Goal: Information Seeking & Learning: Learn about a topic

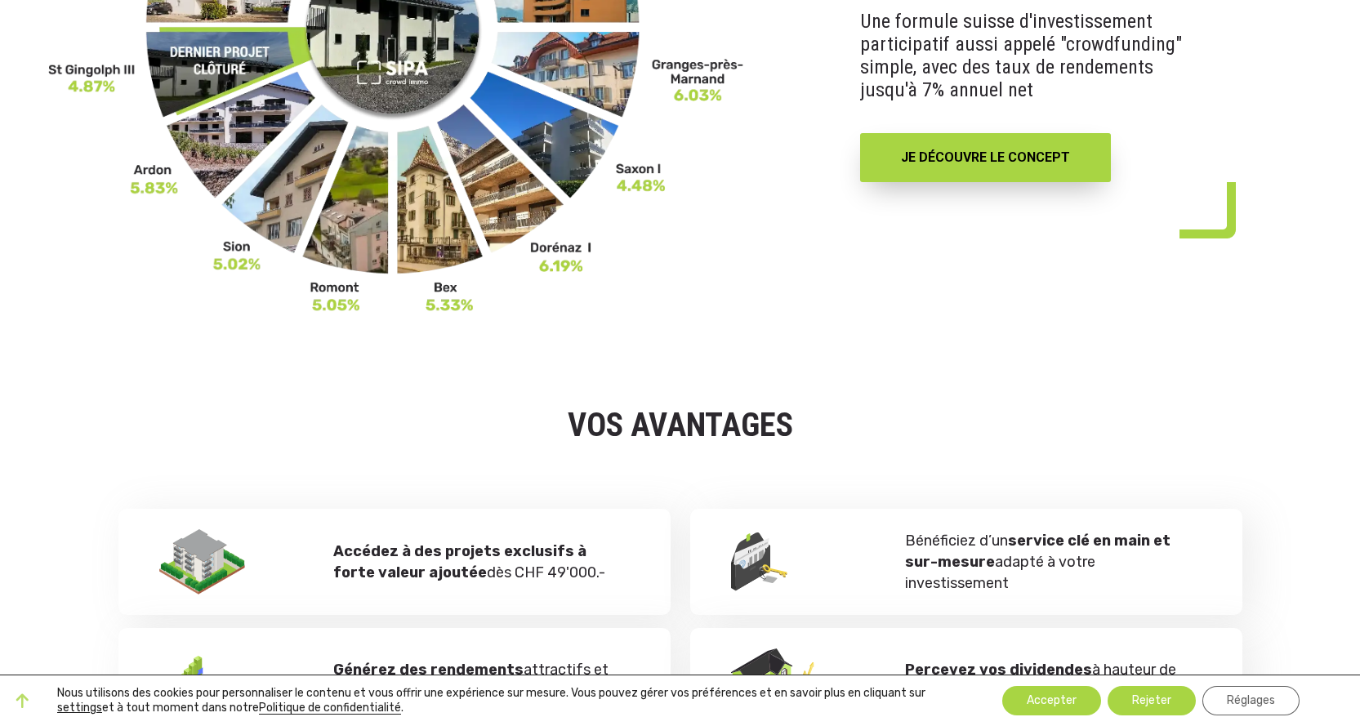
scroll to position [163, 0]
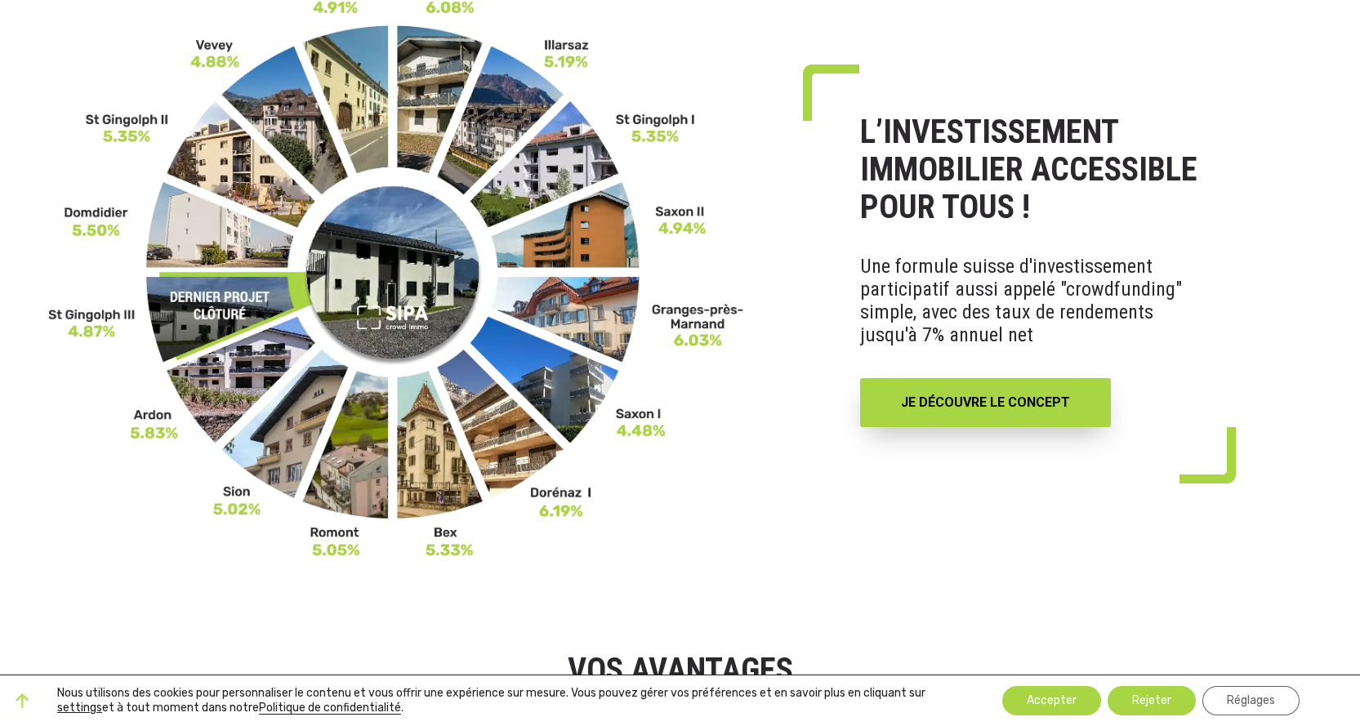
click at [581, 316] on img at bounding box center [396, 270] width 696 height 577
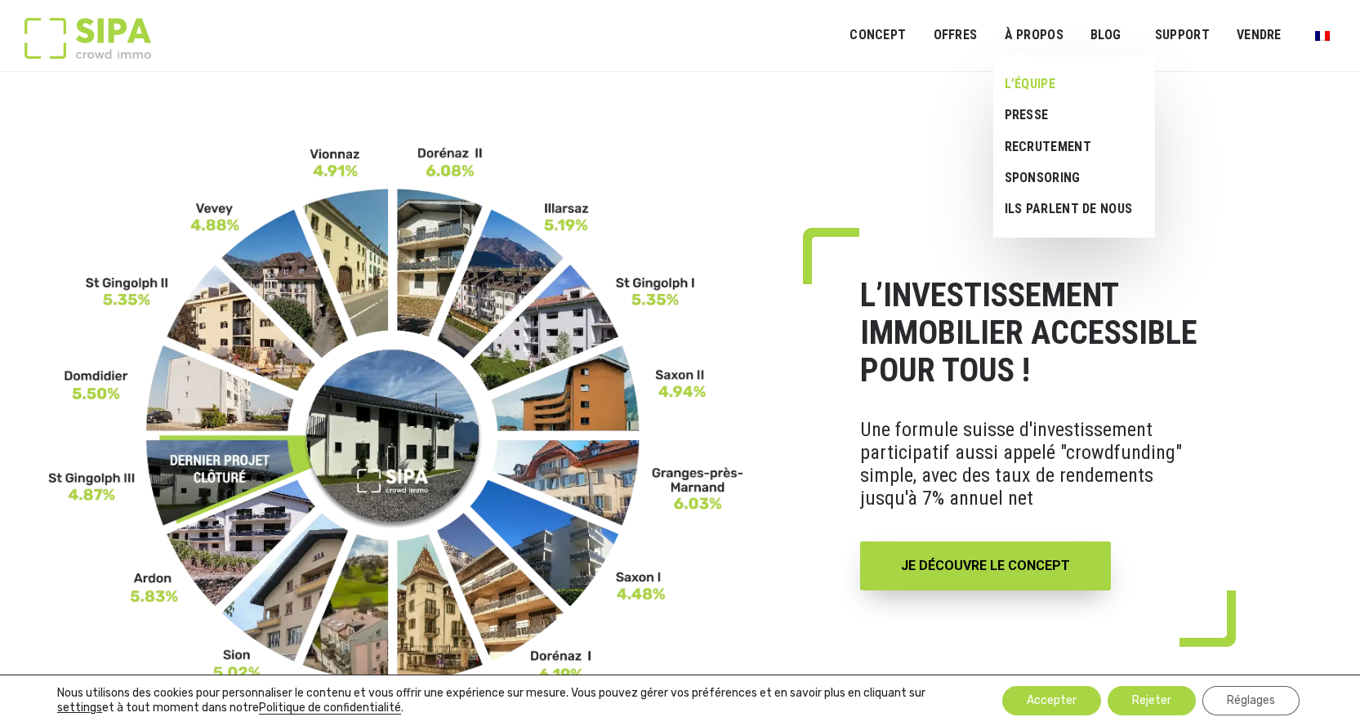
click at [1025, 74] on link "L’ÉQUIPE" at bounding box center [1067, 84] width 149 height 31
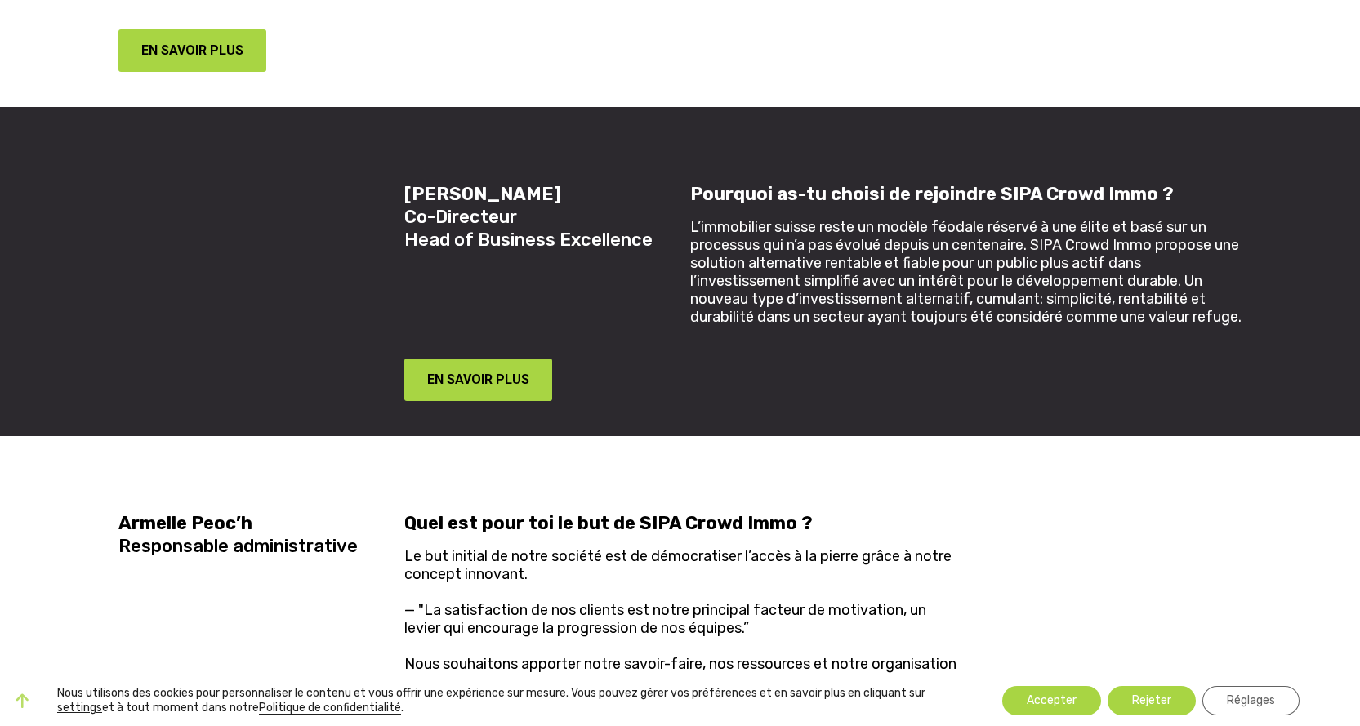
scroll to position [1878, 0]
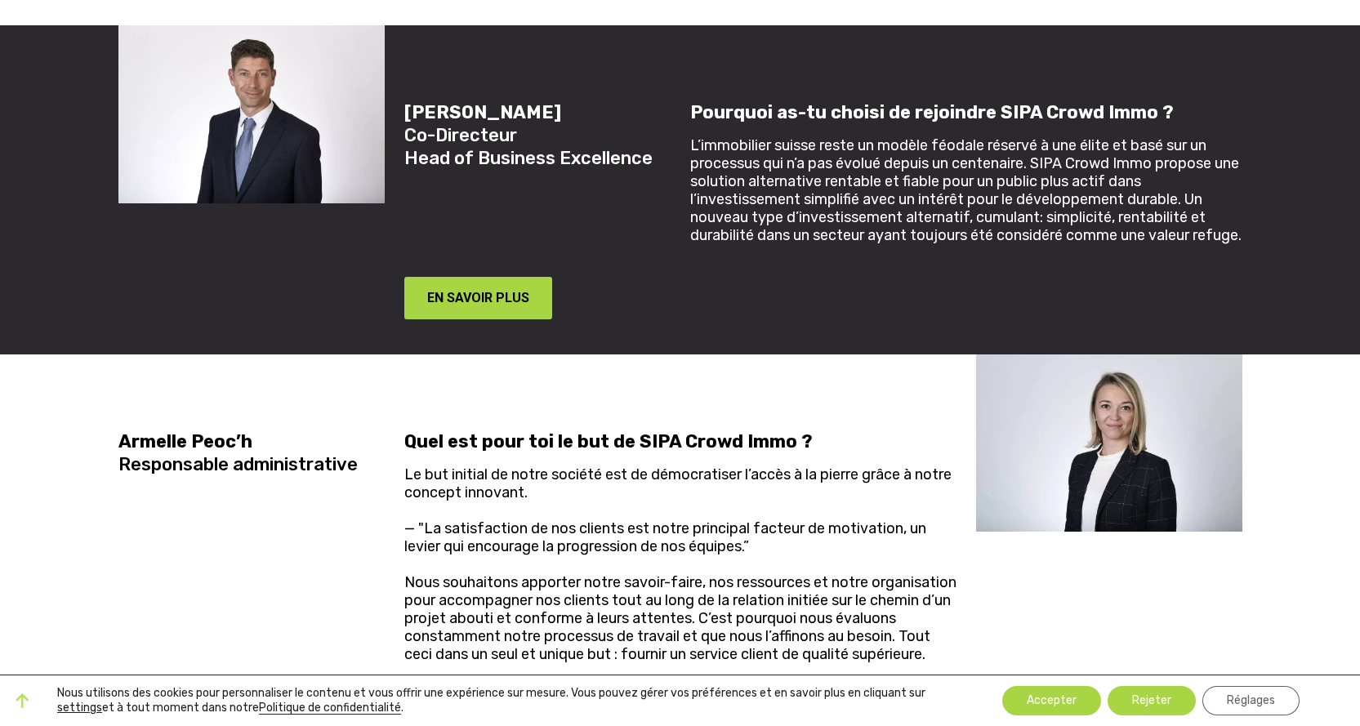
click at [978, 560] on div "Armelle Peoc’h Responsable administrative Quel est pour toi le but de SIPA Crow…" at bounding box center [680, 547] width 1143 height 386
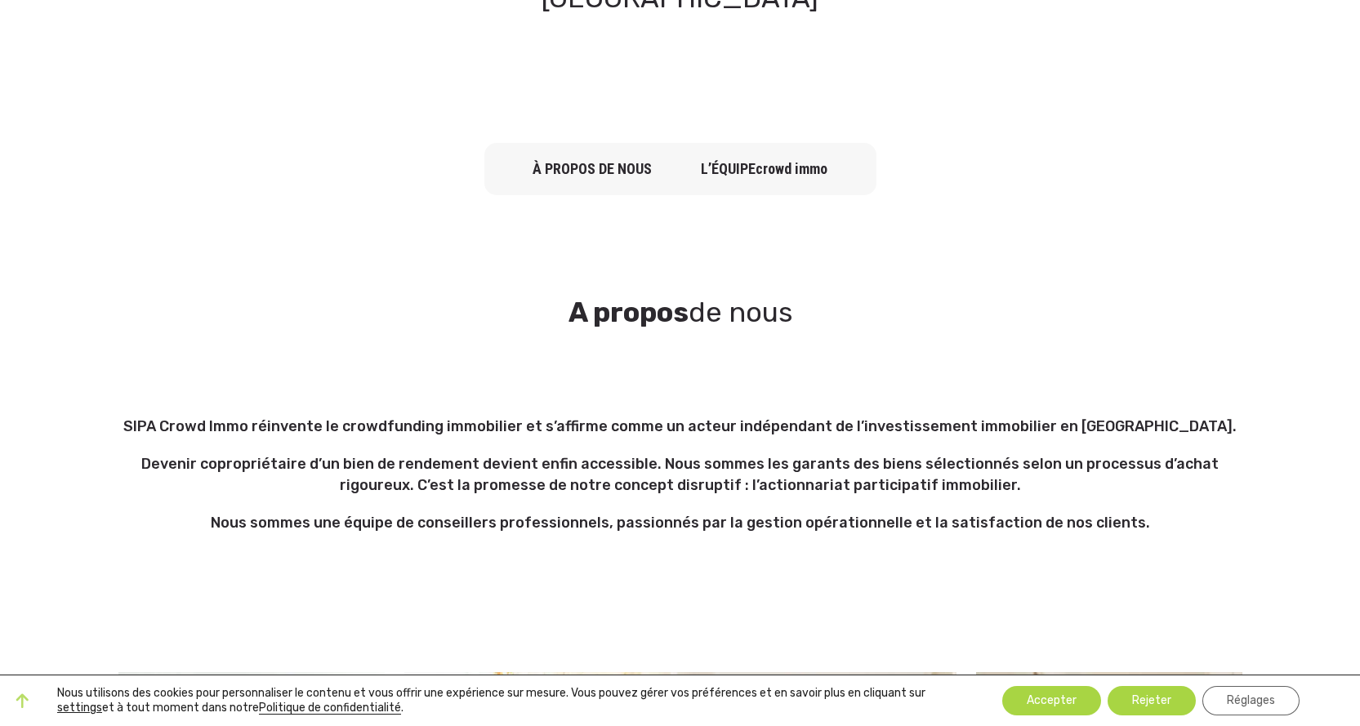
scroll to position [0, 0]
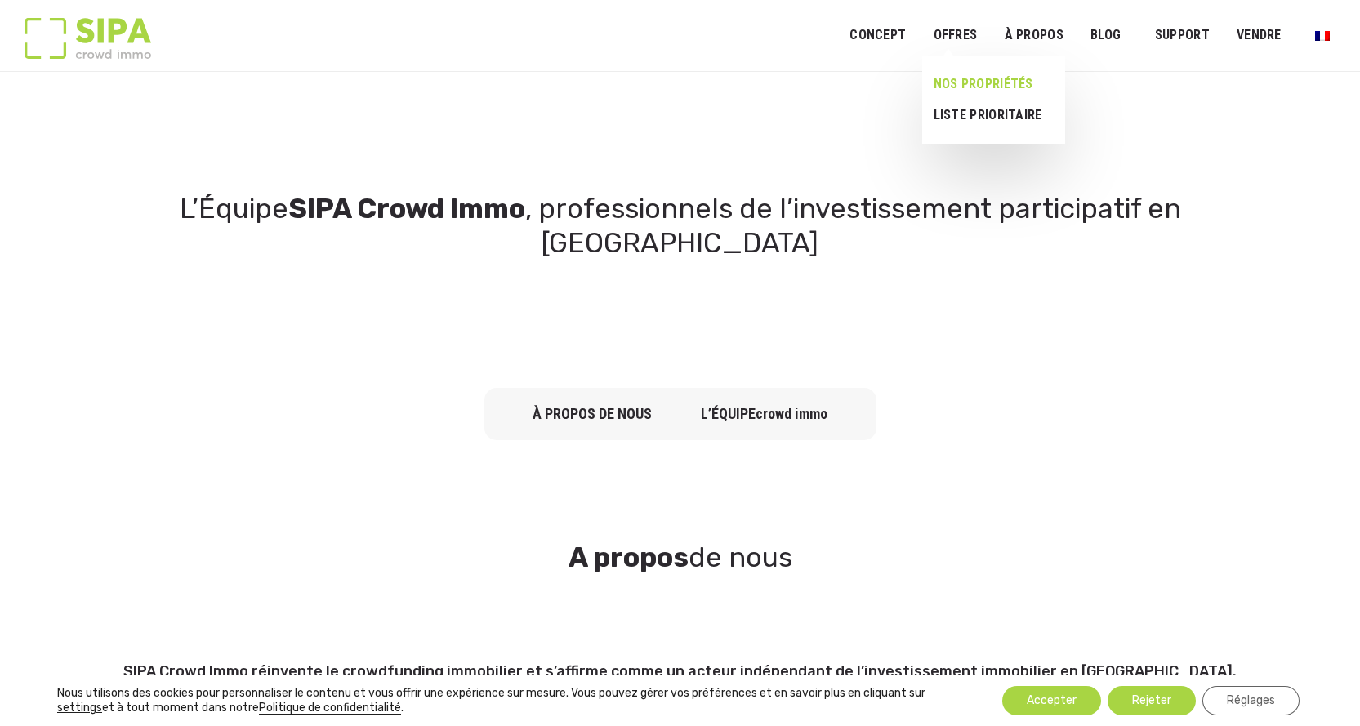
click at [963, 78] on link "NOS PROPRIÉTÉS" at bounding box center [987, 84] width 130 height 31
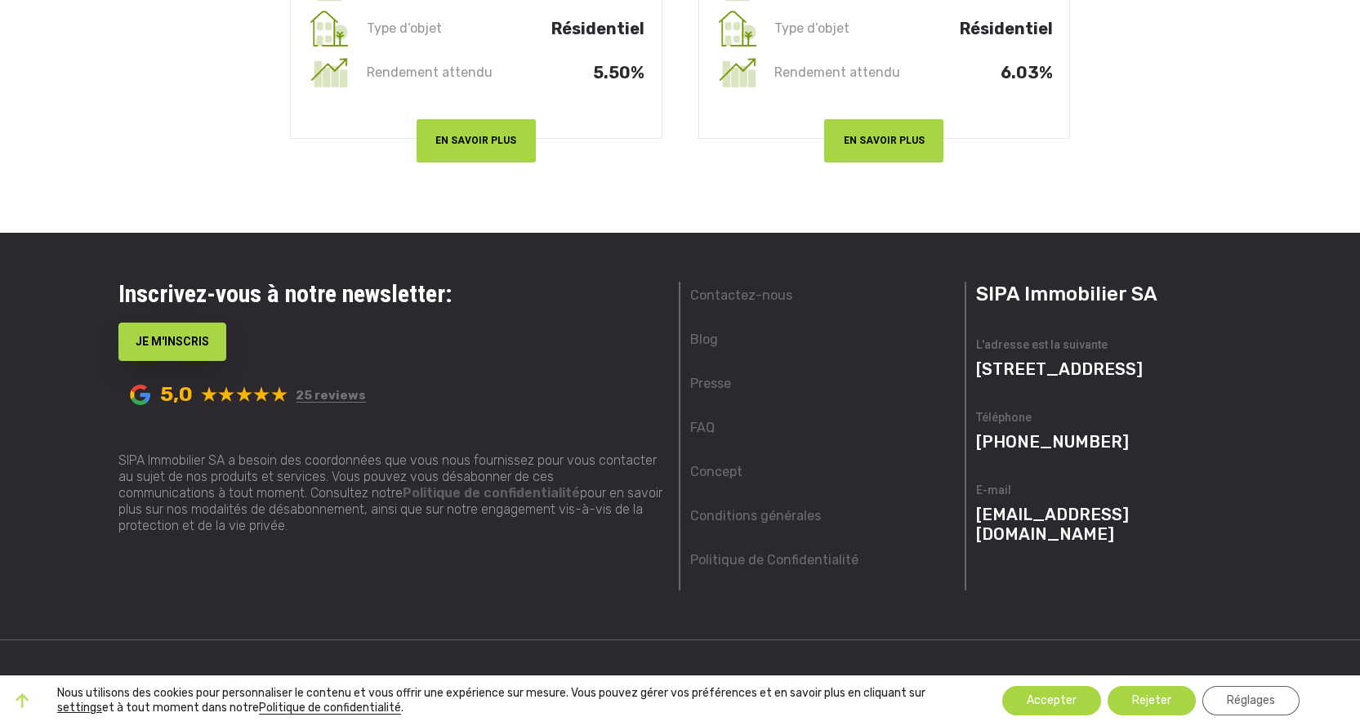
scroll to position [4507, 0]
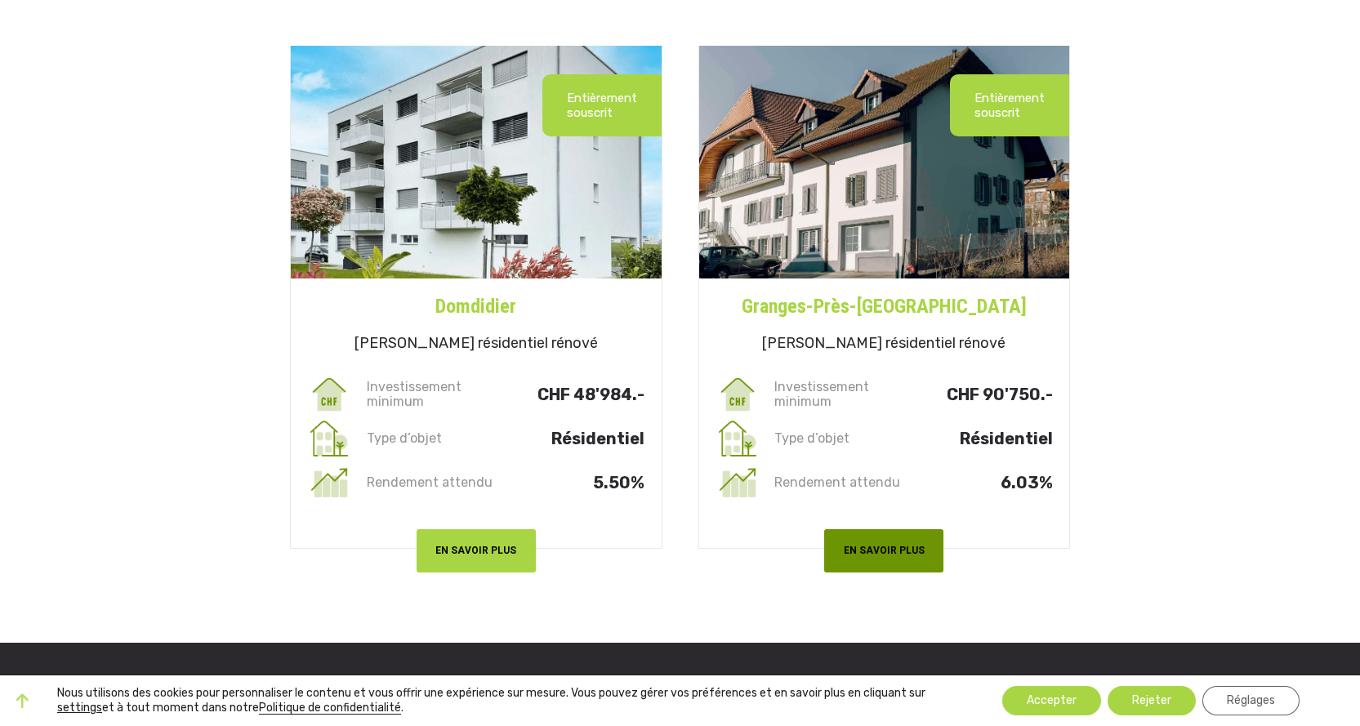
click at [880, 562] on button "EN SAVOIR PLUS" at bounding box center [883, 550] width 119 height 43
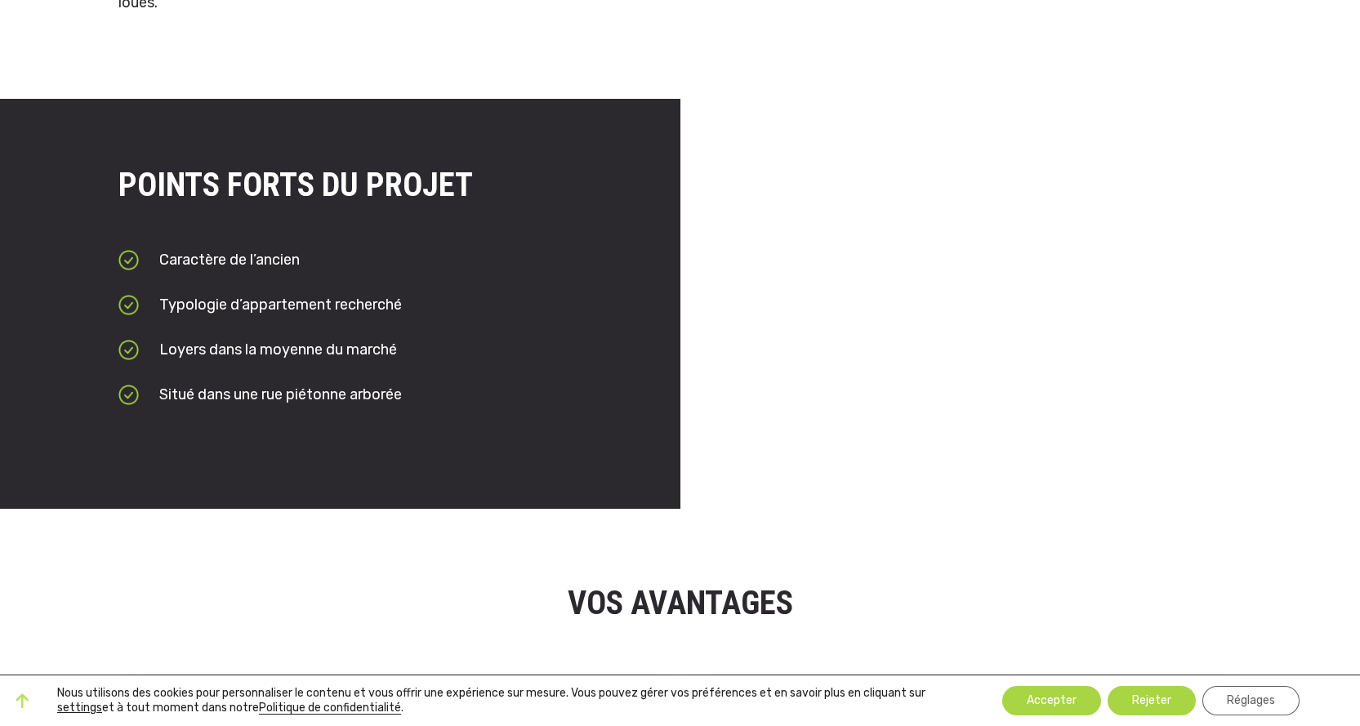
scroll to position [1061, 0]
